Goal: Navigation & Orientation: Find specific page/section

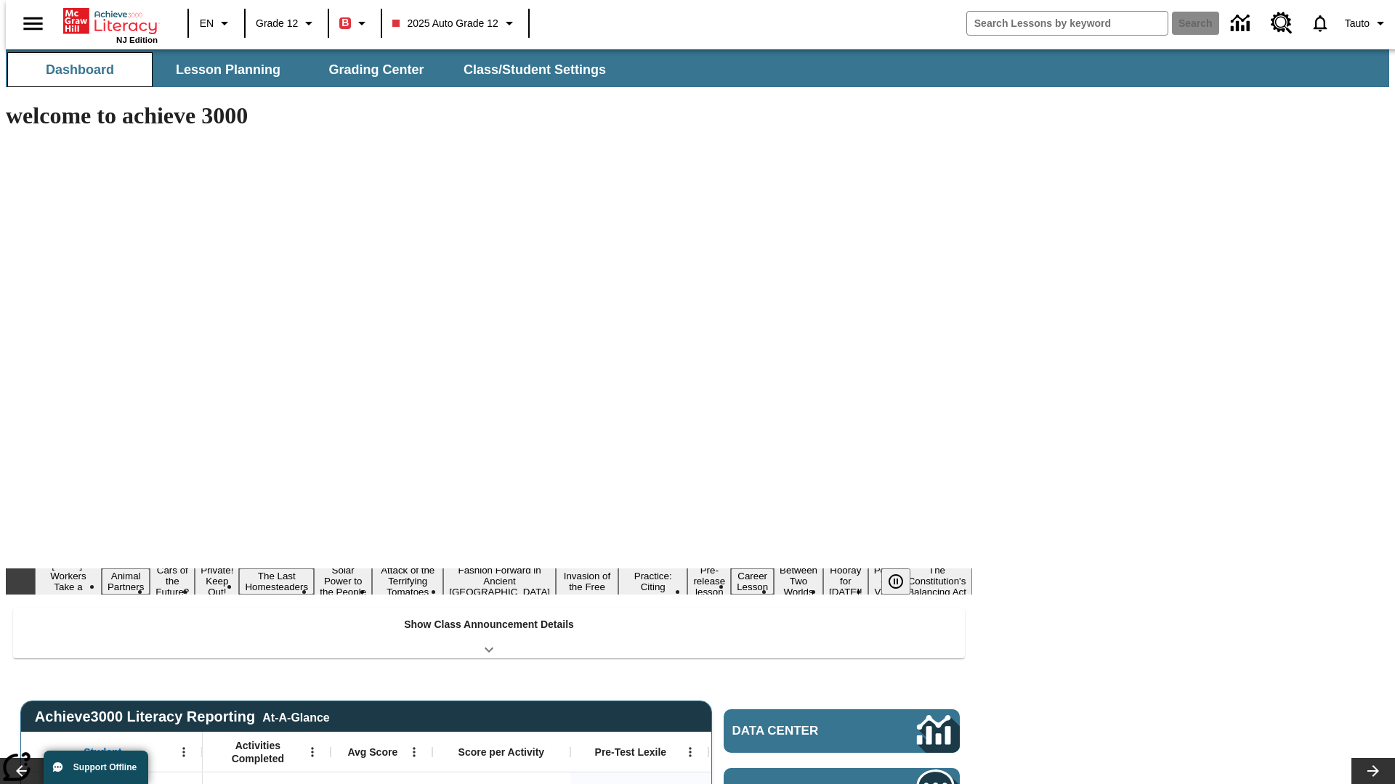
click at [74, 70] on span "Dashboard" at bounding box center [80, 70] width 68 height 17
click at [222, 70] on span "Lesson Planning" at bounding box center [228, 70] width 105 height 17
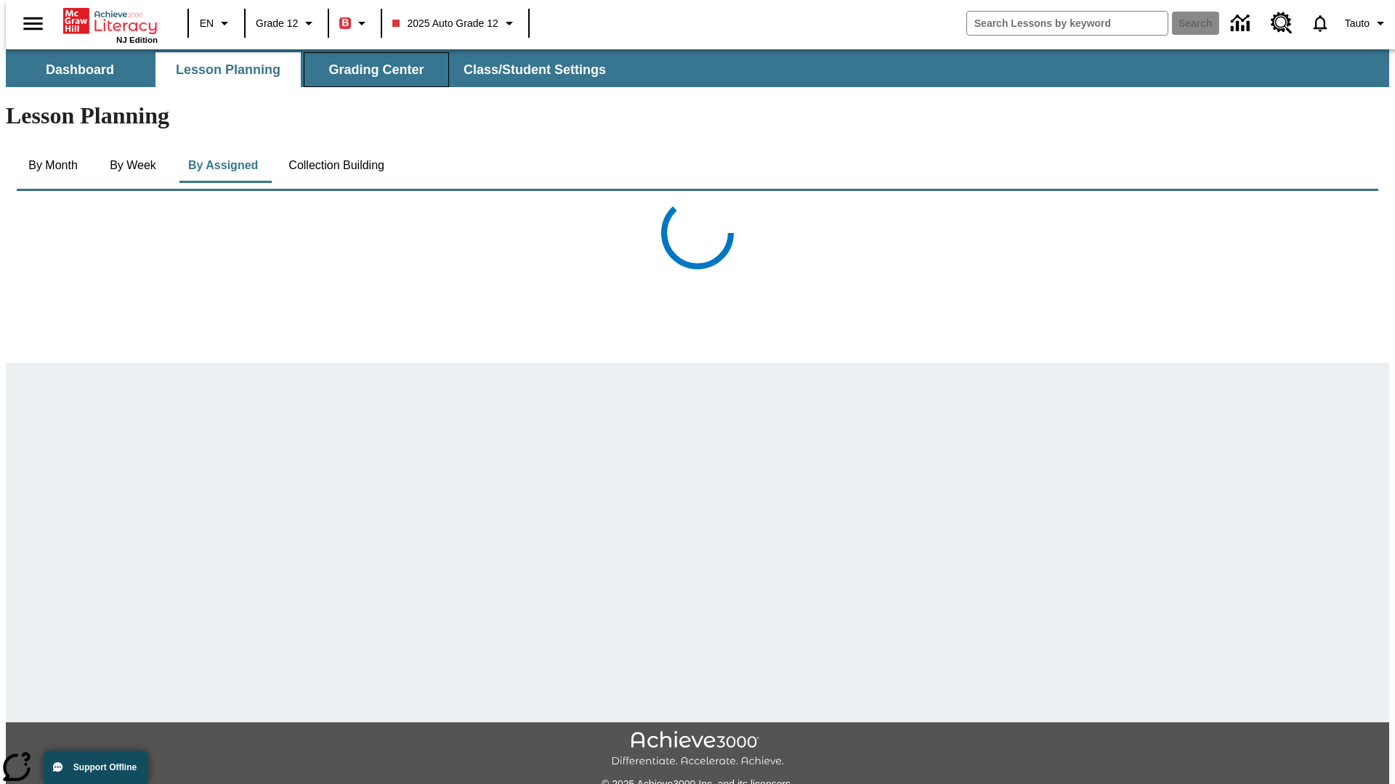
click at [370, 70] on span "Grading Center" at bounding box center [375, 70] width 95 height 17
